Goal: Task Accomplishment & Management: Use online tool/utility

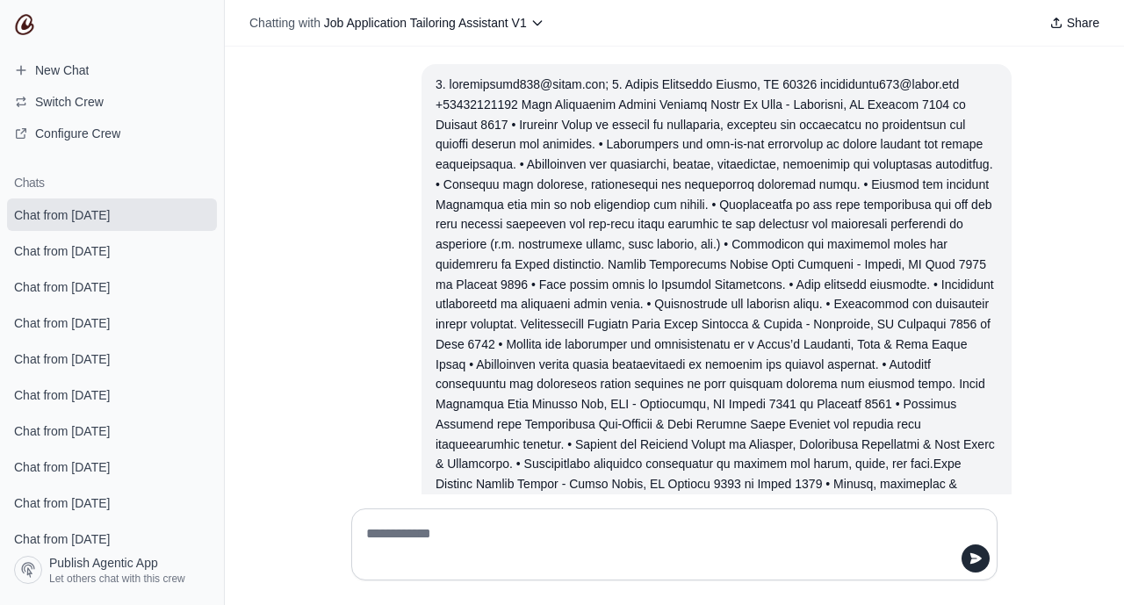
scroll to position [12379, 0]
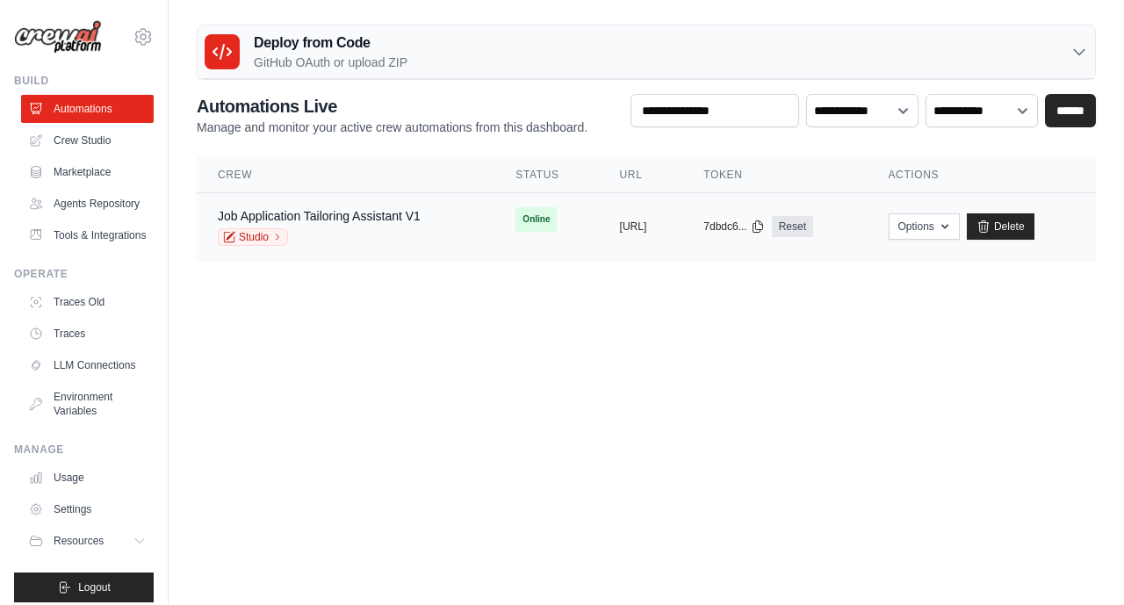
click at [392, 225] on div "Job Application Tailoring Assistant V1 Studio" at bounding box center [319, 226] width 203 height 39
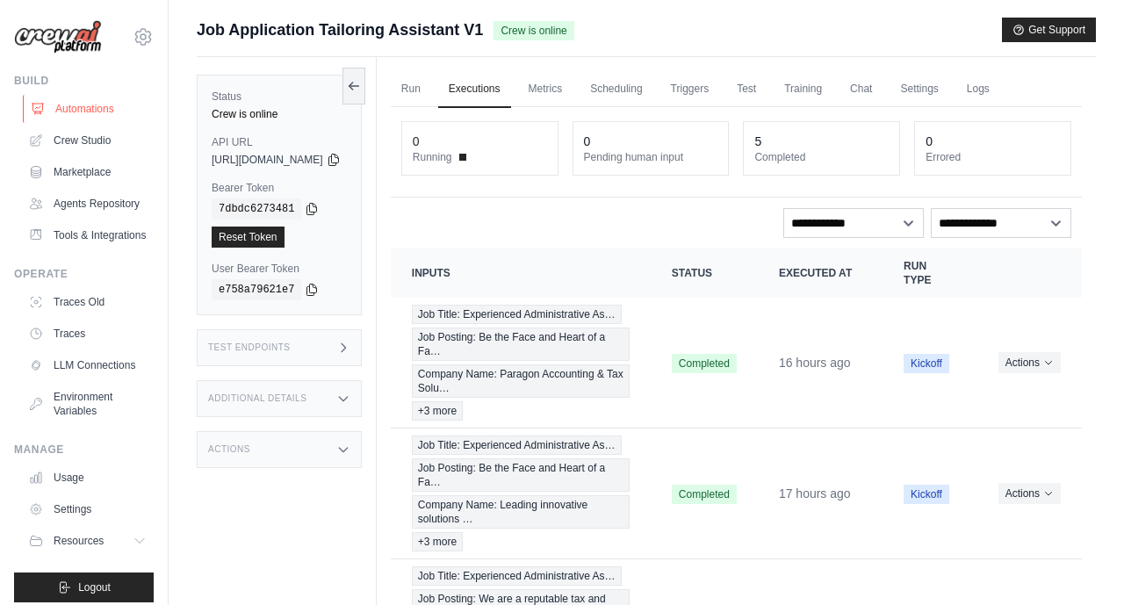
click at [74, 109] on link "Automations" at bounding box center [89, 109] width 133 height 28
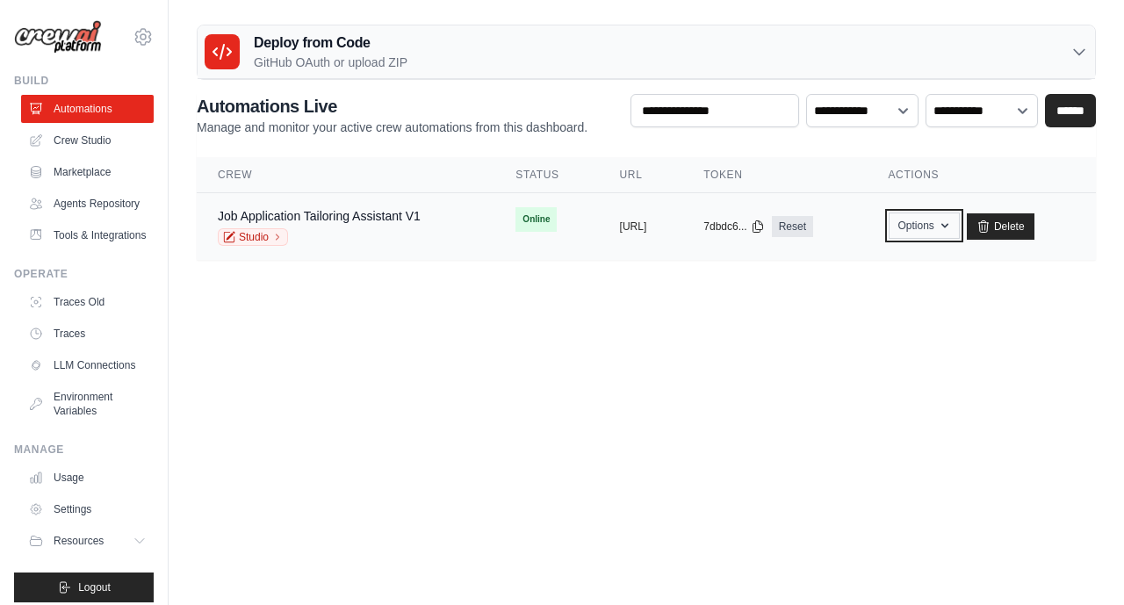
click at [952, 223] on icon "button" at bounding box center [945, 226] width 14 height 14
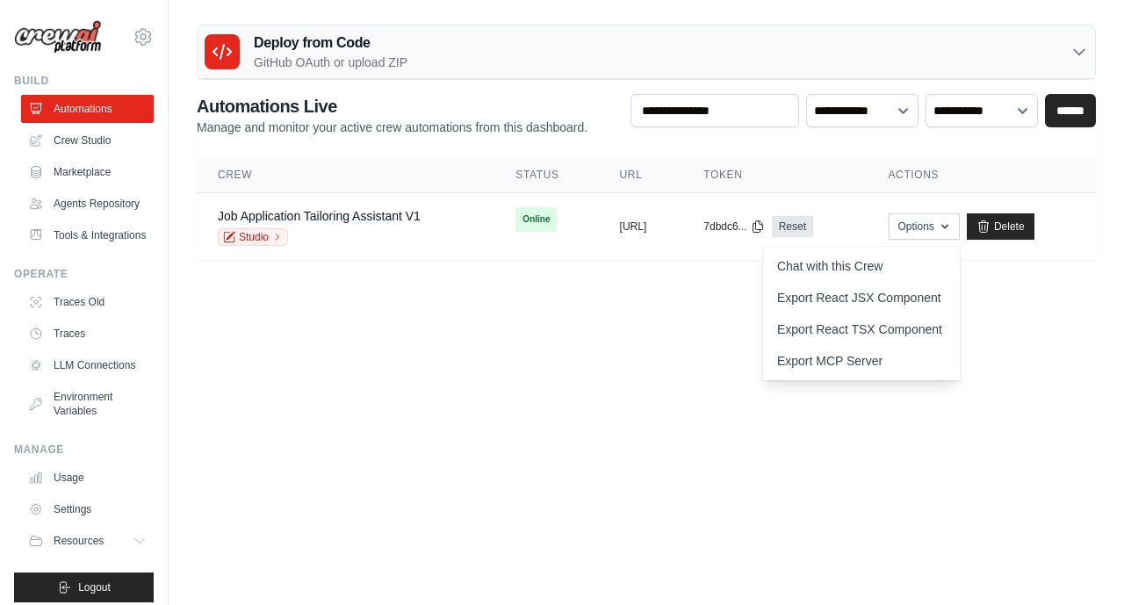
click at [766, 378] on body "[EMAIL_ADDRESS][DOMAIN_NAME] Settings Build Automations" at bounding box center [562, 302] width 1124 height 605
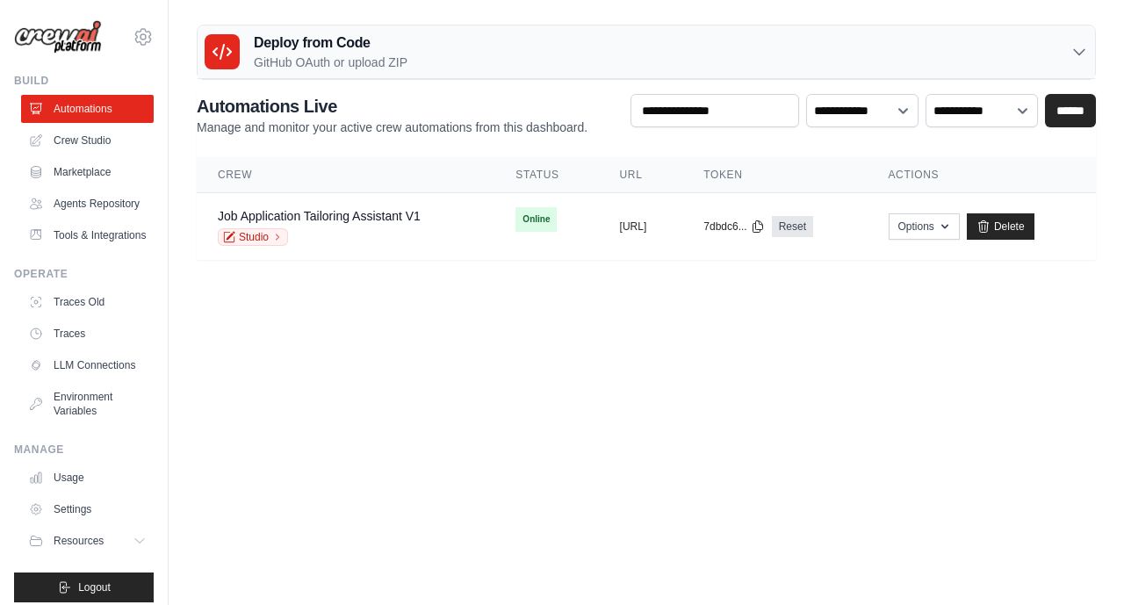
click at [550, 334] on body "[EMAIL_ADDRESS][DOMAIN_NAME] Settings Build Automations" at bounding box center [562, 302] width 1124 height 605
click at [719, 395] on body "[EMAIL_ADDRESS][DOMAIN_NAME] Settings Build Automations" at bounding box center [562, 302] width 1124 height 605
